Goal: Information Seeking & Learning: Find specific page/section

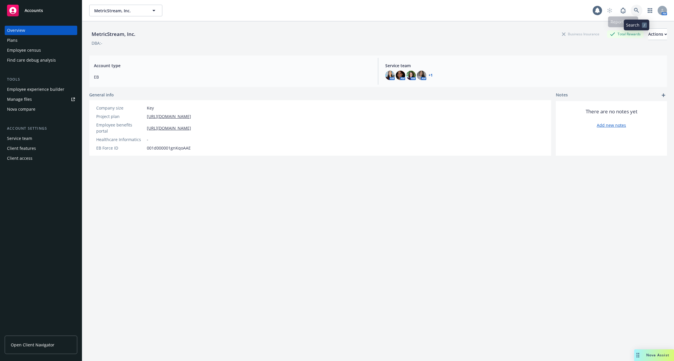
click at [633, 7] on link at bounding box center [636, 11] width 12 height 12
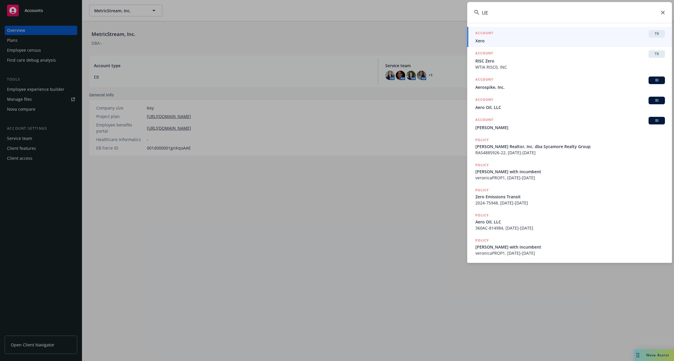
type input "U"
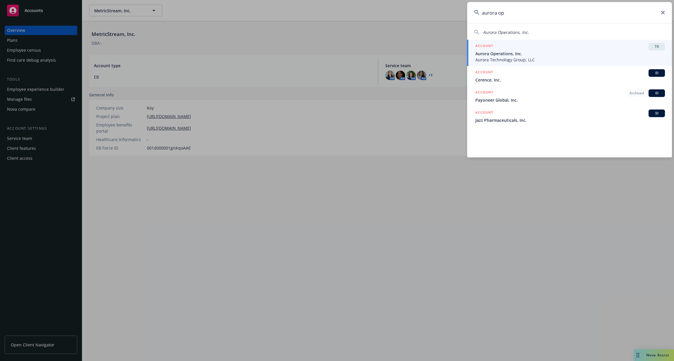
type input "aurora op"
click at [499, 54] on span "Aurora Operations, Inc." at bounding box center [569, 54] width 189 height 6
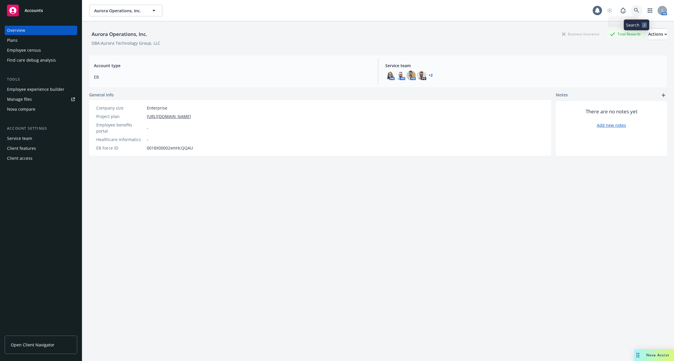
click at [639, 15] on link at bounding box center [636, 11] width 12 height 12
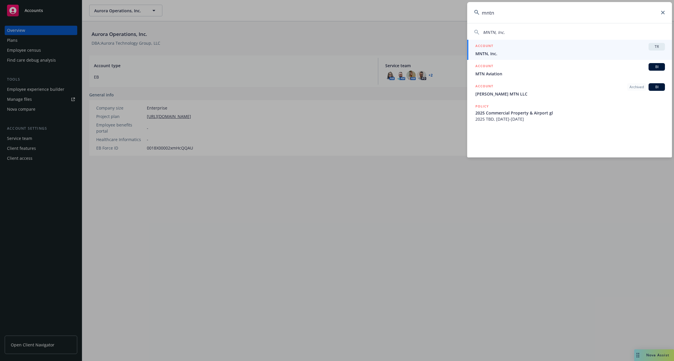
type input "mntn"
click at [572, 49] on div "ACCOUNT TR" at bounding box center [569, 47] width 189 height 8
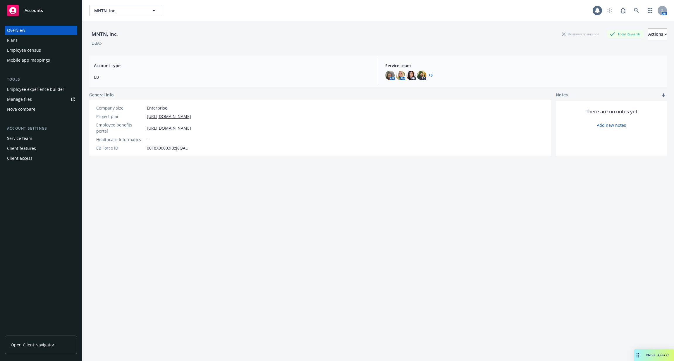
click at [32, 40] on div "Plans" at bounding box center [41, 40] width 68 height 9
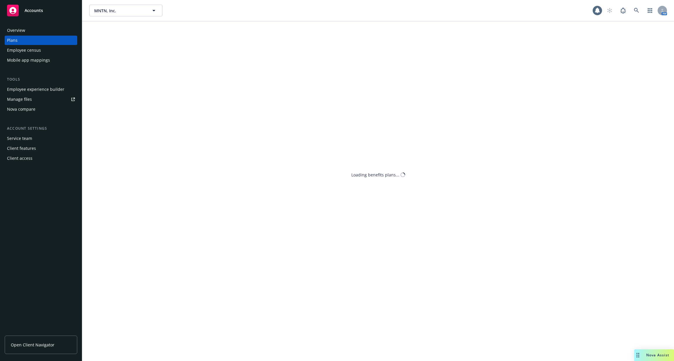
click at [32, 49] on div "Employee census" at bounding box center [24, 50] width 34 height 9
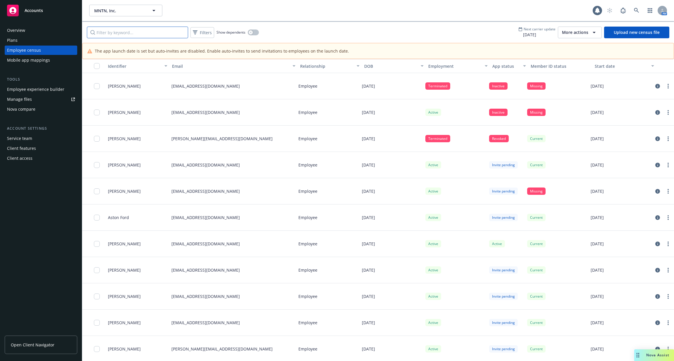
click at [152, 35] on input "Filter by keyword..." at bounding box center [137, 33] width 101 height 12
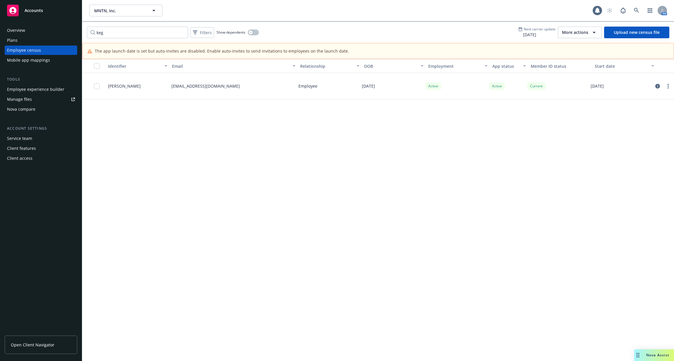
click at [654, 87] on div at bounding box center [663, 86] width 18 height 7
click at [656, 87] on icon "circleInformation" at bounding box center [657, 86] width 5 height 5
click at [137, 39] on div "keg Filters Show dependents Next carrier update [DATE] More actions Upload new …" at bounding box center [378, 32] width 592 height 21
click at [128, 31] on input "keg" at bounding box center [137, 33] width 101 height 12
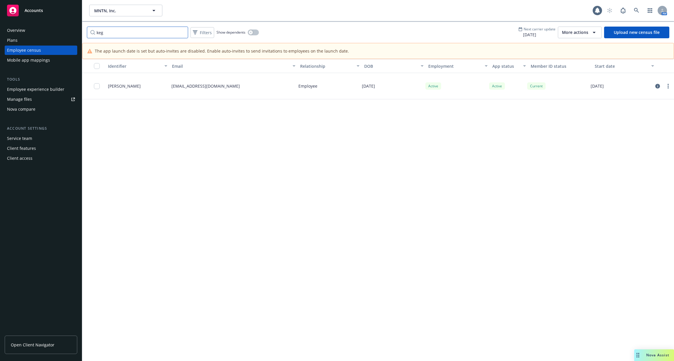
click at [128, 31] on input "keg" at bounding box center [137, 33] width 101 height 12
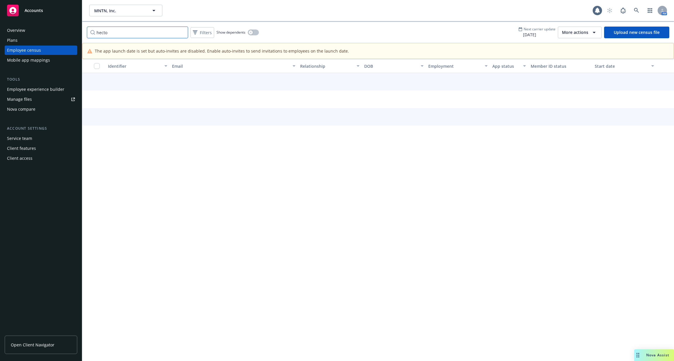
type input "[PERSON_NAME]"
